Goal: Information Seeking & Learning: Learn about a topic

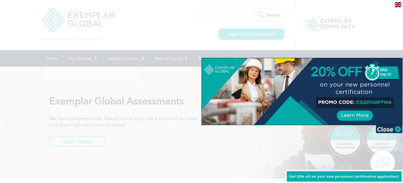
click at [163, 83] on div at bounding box center [201, 91] width 403 height 183
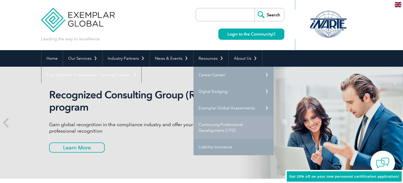
click at [233, 127] on link "Continuing Professional Development (CPD)" at bounding box center [233, 127] width 80 height 22
